Goal: Information Seeking & Learning: Learn about a topic

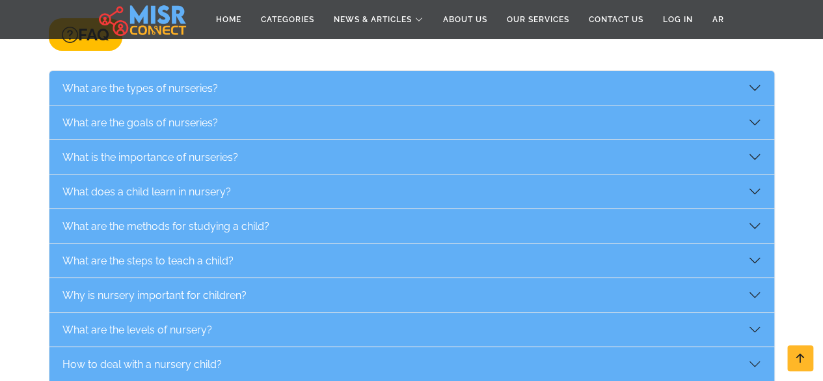
scroll to position [2343, 0]
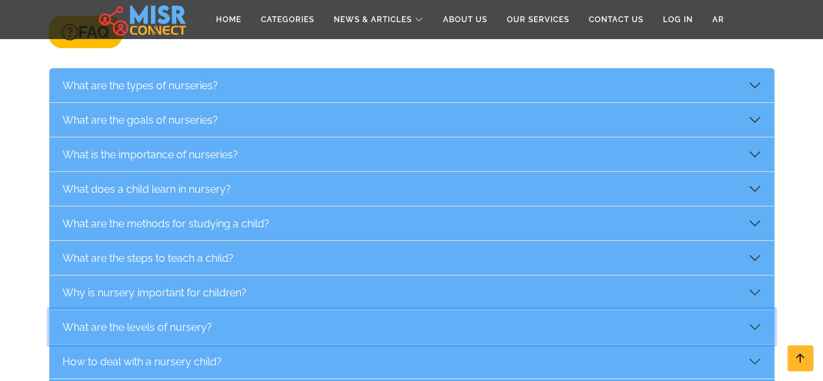
click at [758, 310] on button "What are the levels of nursery?" at bounding box center [411, 327] width 725 height 34
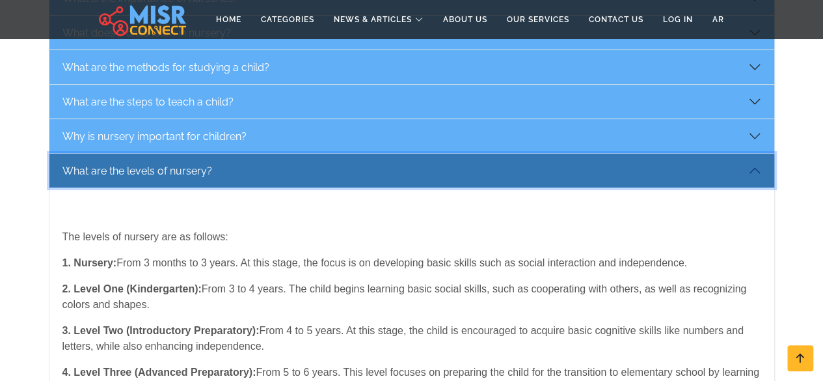
scroll to position [2525, 0]
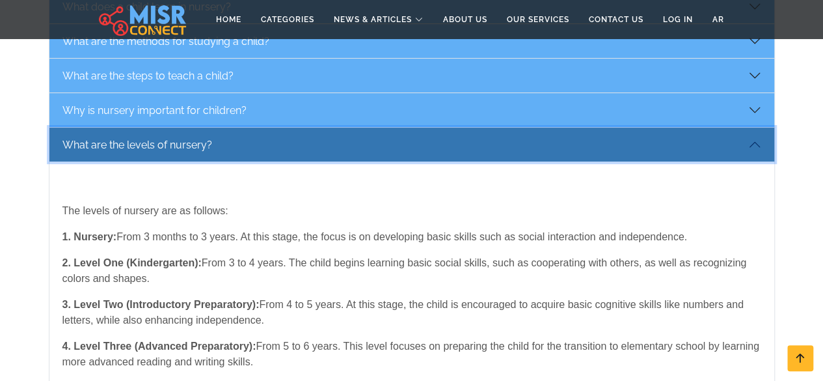
click at [754, 128] on button "What are the levels of nursery?" at bounding box center [411, 145] width 725 height 34
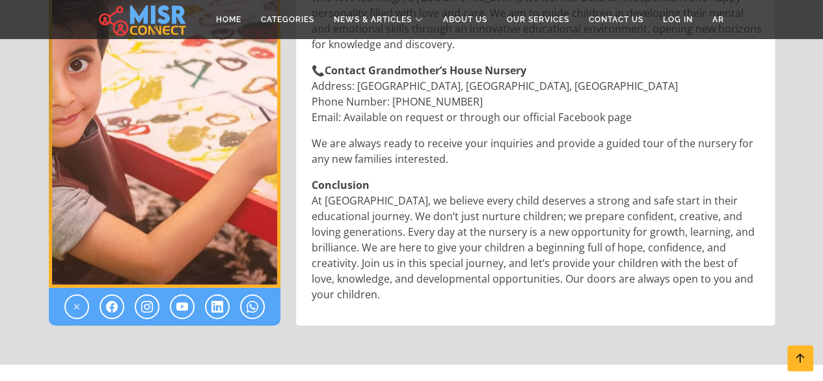
scroll to position [1901, 0]
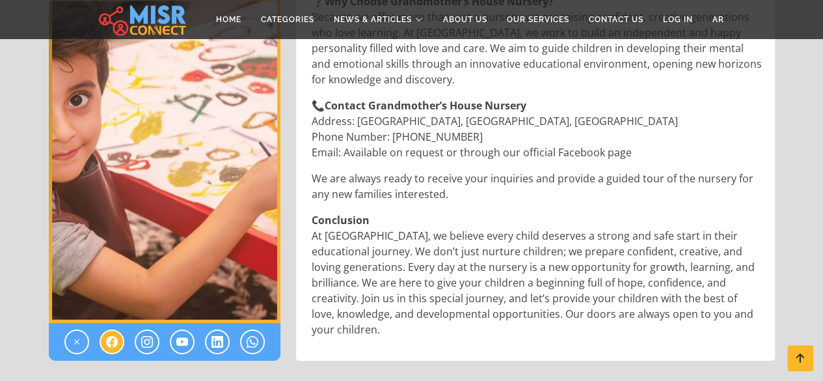
click at [113, 334] on icon at bounding box center [112, 342] width 12 height 16
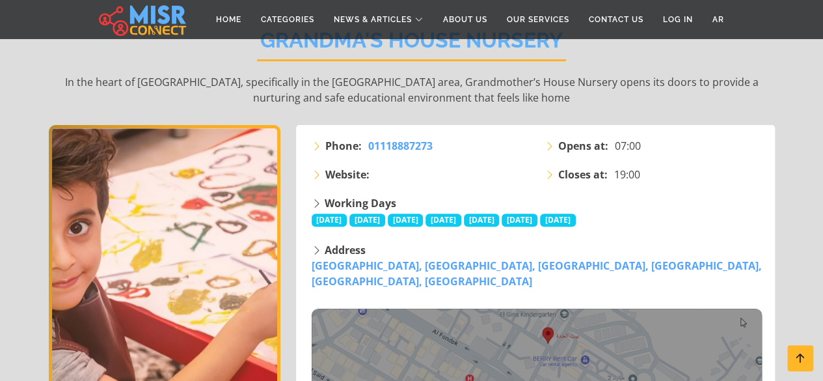
scroll to position [0, 0]
